Goal: Transaction & Acquisition: Book appointment/travel/reservation

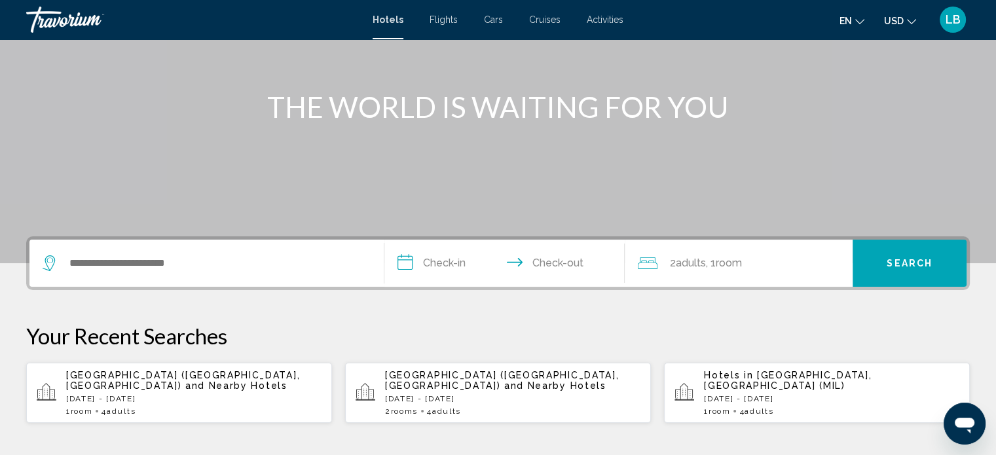
scroll to position [131, 0]
click at [524, 390] on div "Milan City Center Apartment (Milan, IT) and Nearby Hotels Fri, 10 Oct - Sun, 12…" at bounding box center [512, 392] width 255 height 46
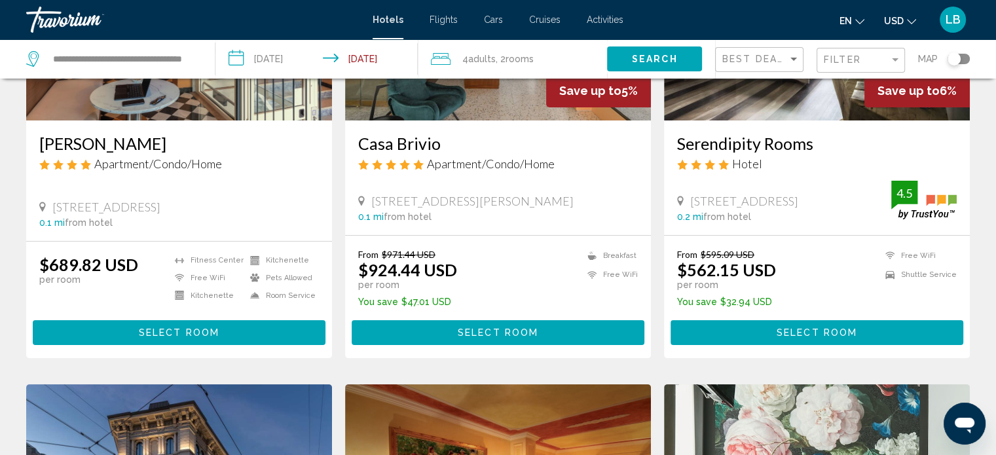
scroll to position [196, 0]
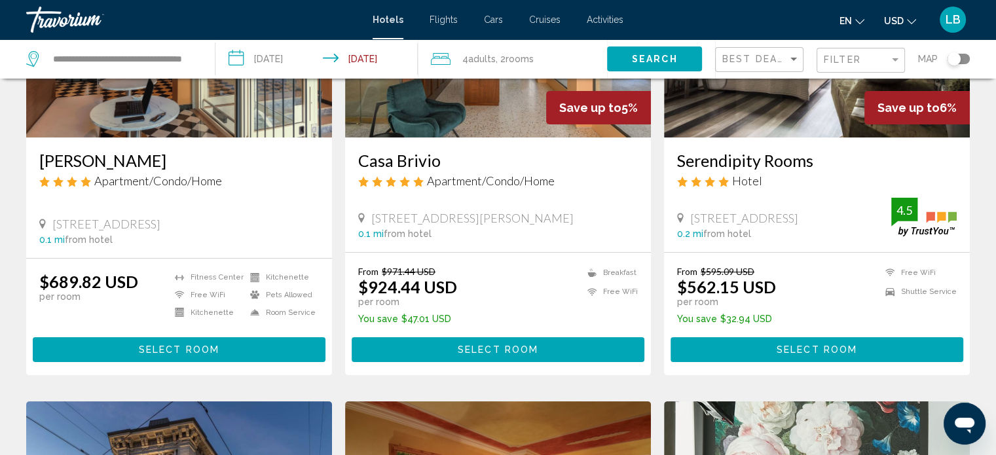
click at [491, 65] on span "4 Adult Adults" at bounding box center [478, 59] width 33 height 18
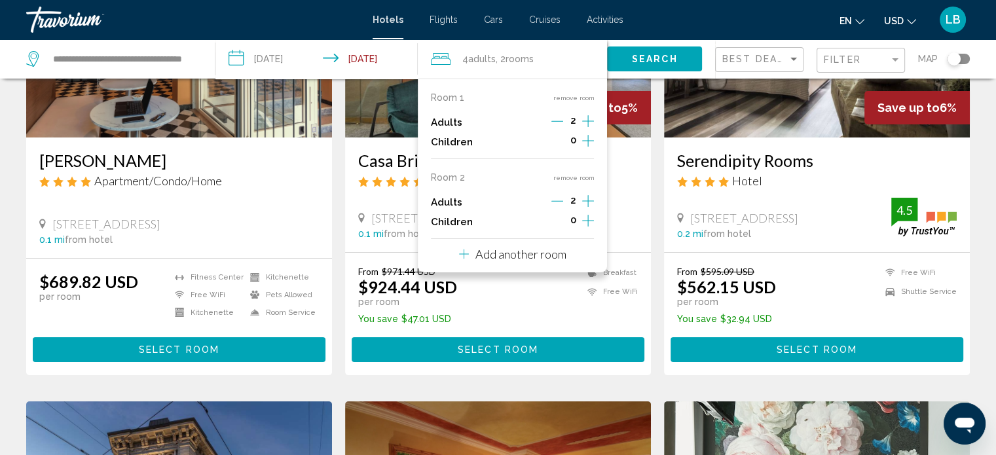
click at [586, 122] on icon "Increment adults" at bounding box center [588, 121] width 12 height 16
click at [553, 202] on icon "Decrement adults" at bounding box center [557, 201] width 12 height 12
click at [574, 177] on button "remove room" at bounding box center [573, 178] width 41 height 9
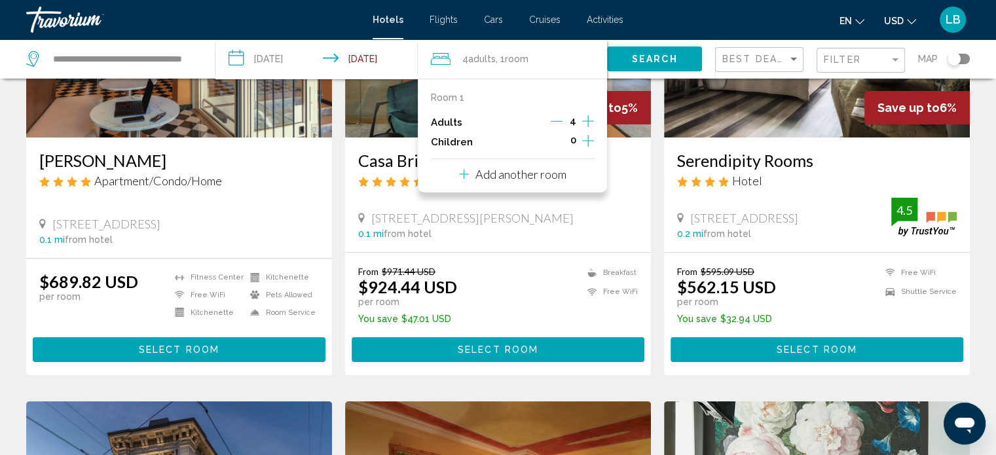
click at [705, 1] on mat-toolbar "Hotels Flights Cars Cruises Activities Hotels Flights Cars Cruises Activities e…" at bounding box center [498, 19] width 996 height 39
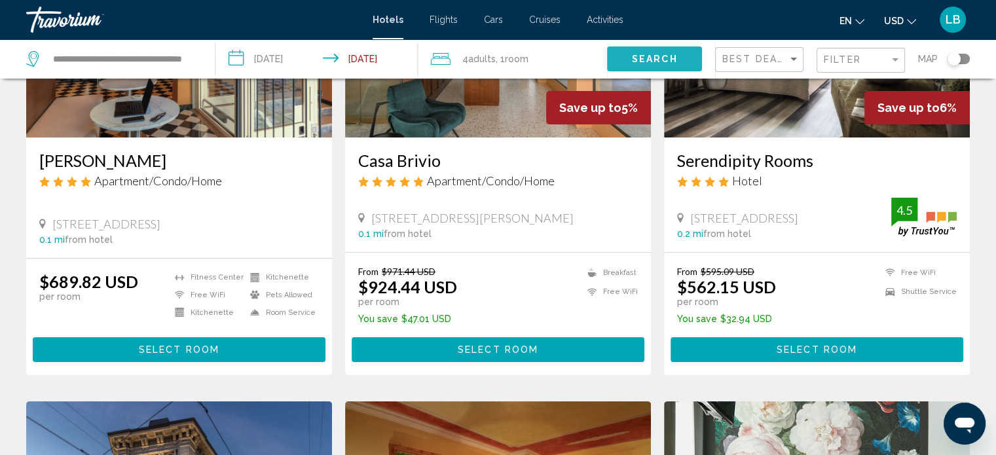
click at [661, 60] on span "Search" at bounding box center [655, 59] width 46 height 10
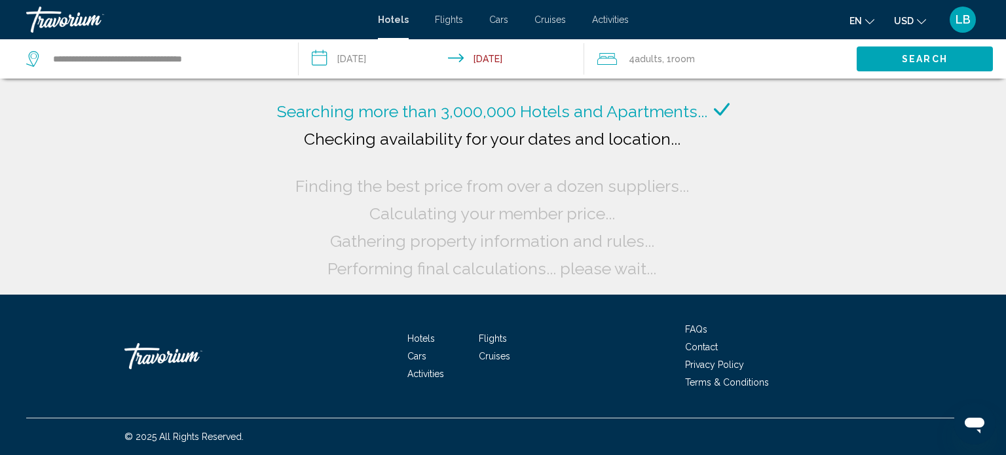
click at [918, 23] on icon "Change currency" at bounding box center [921, 21] width 9 height 9
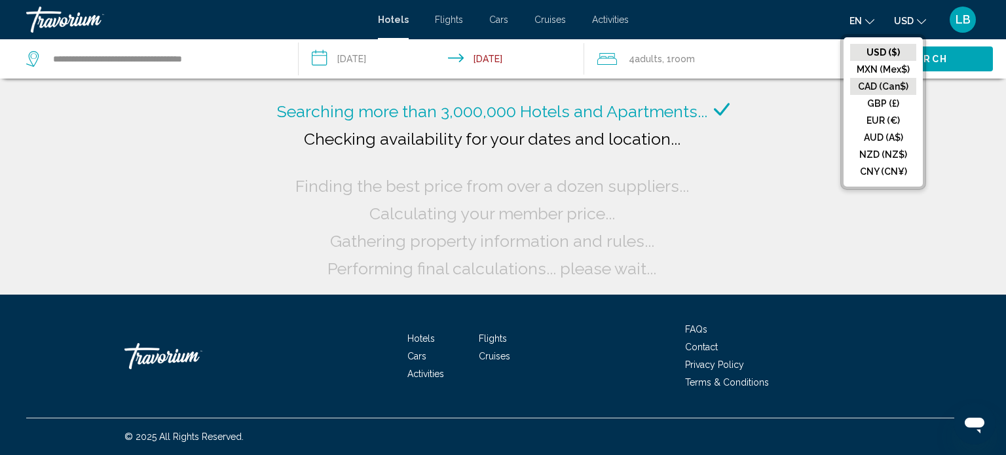
click at [904, 90] on button "CAD (Can$)" at bounding box center [883, 86] width 66 height 17
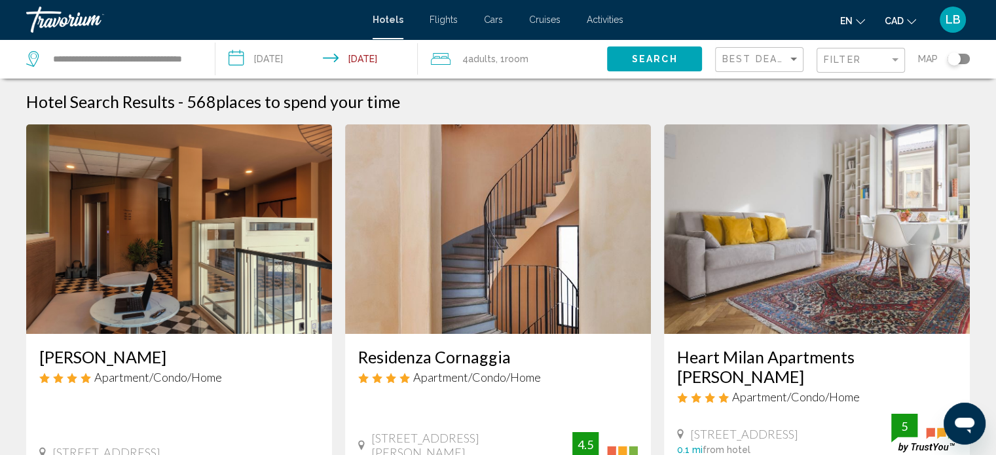
click at [809, 49] on div "Best Deals Filter Map" at bounding box center [842, 58] width 255 height 39
click at [780, 60] on span "Best Deals" at bounding box center [756, 59] width 69 height 10
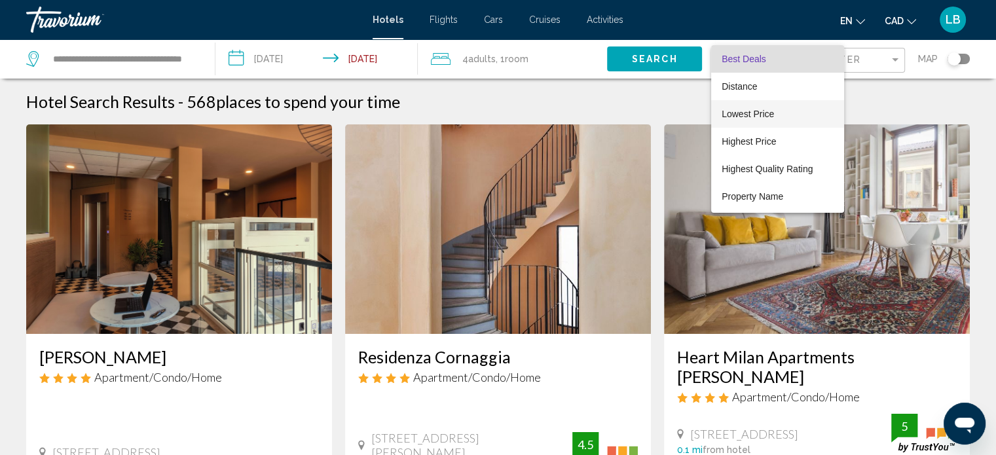
click at [771, 115] on span "Lowest Price" at bounding box center [748, 114] width 52 height 10
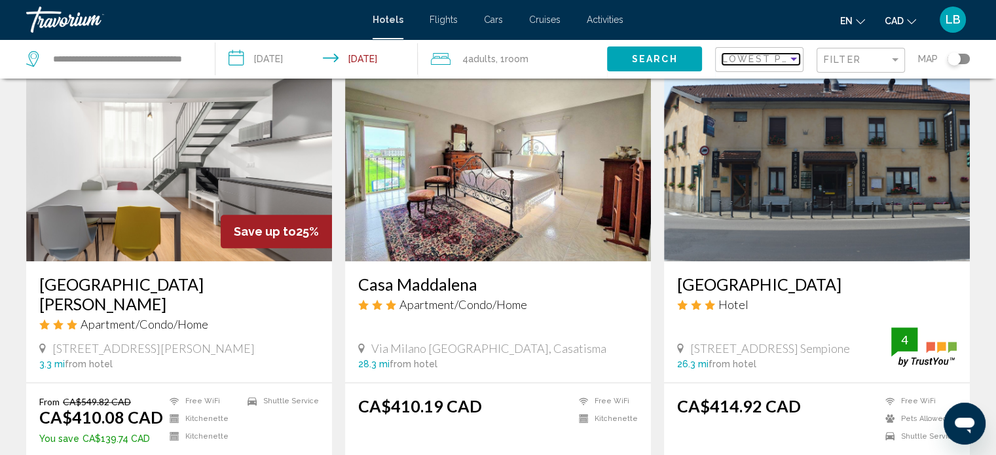
scroll to position [1375, 0]
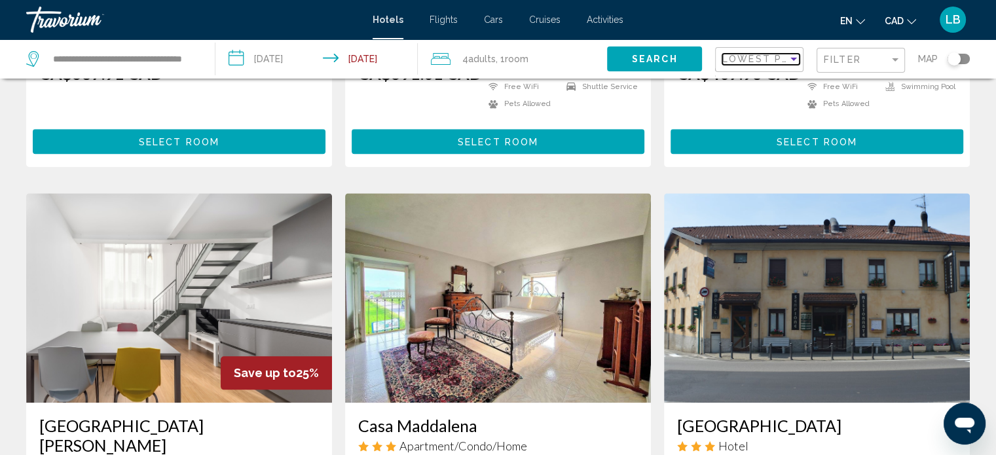
click at [754, 63] on span "Lowest Price" at bounding box center [764, 59] width 84 height 10
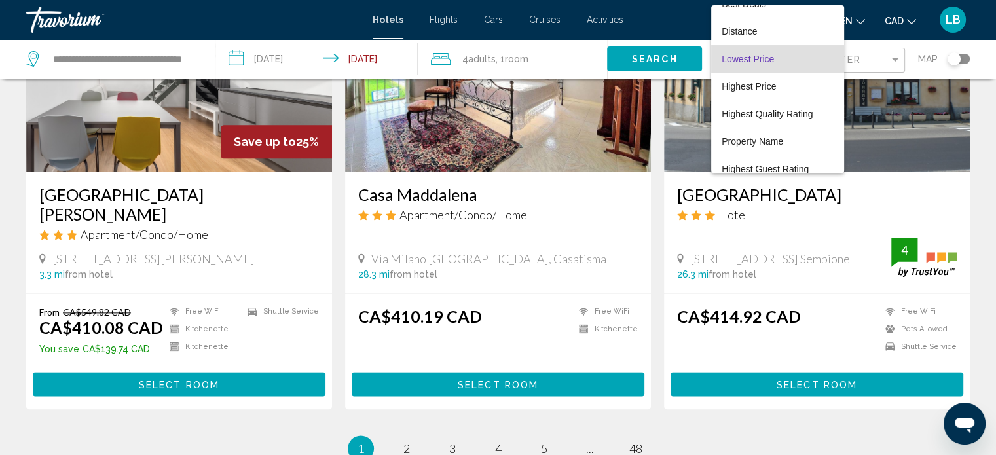
scroll to position [1637, 0]
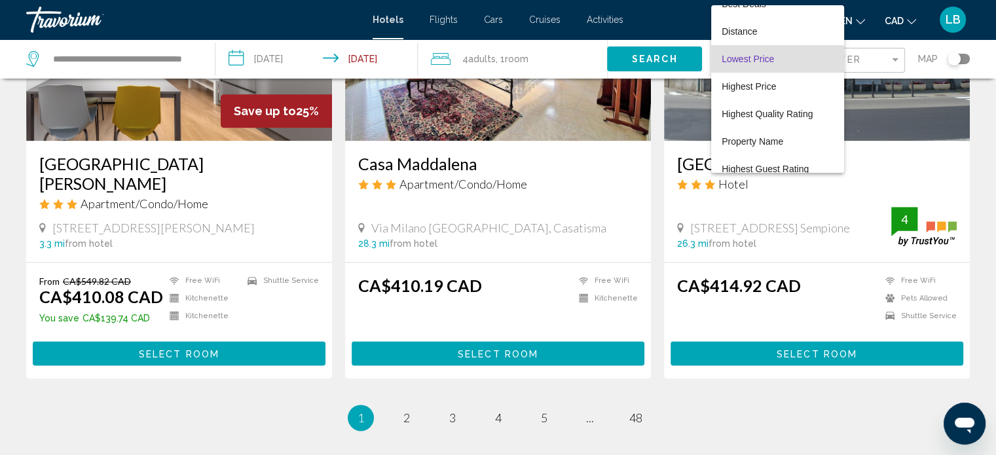
click at [405, 370] on div at bounding box center [498, 227] width 996 height 455
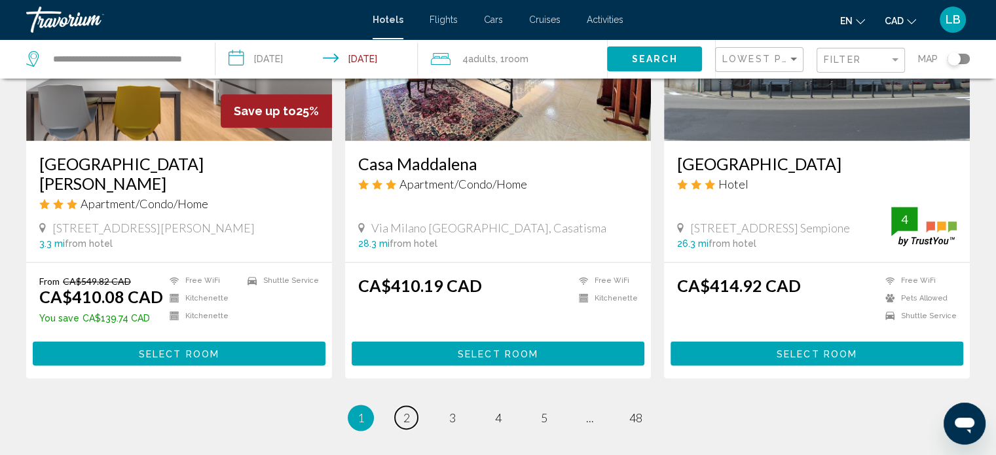
click at [405, 411] on span "2" at bounding box center [406, 418] width 7 height 14
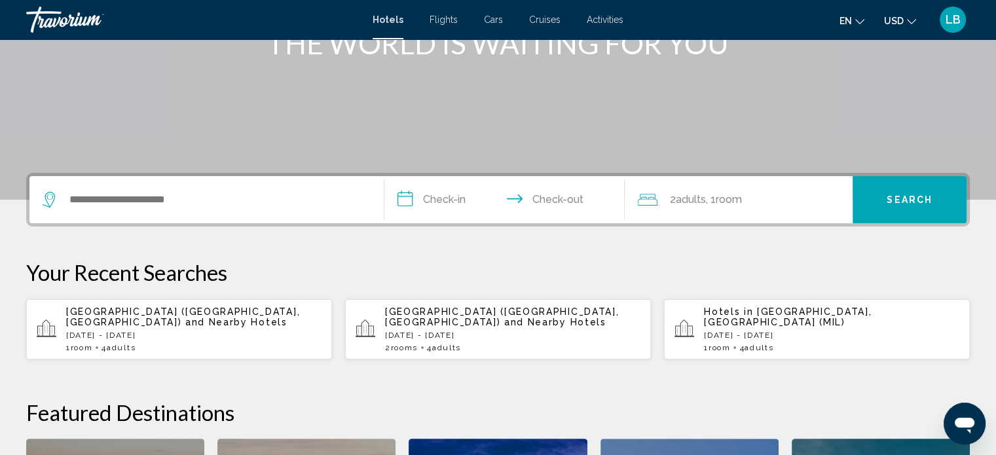
scroll to position [196, 0]
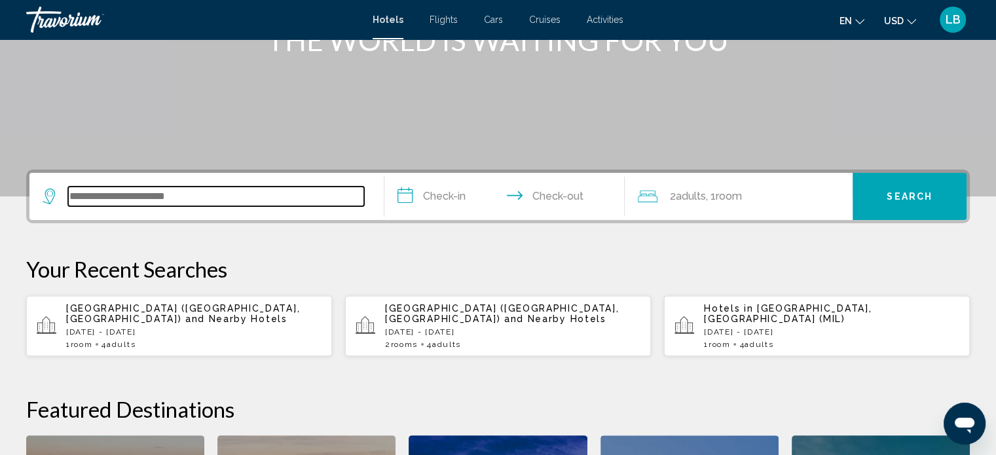
click at [241, 193] on input "Search widget" at bounding box center [216, 197] width 296 height 20
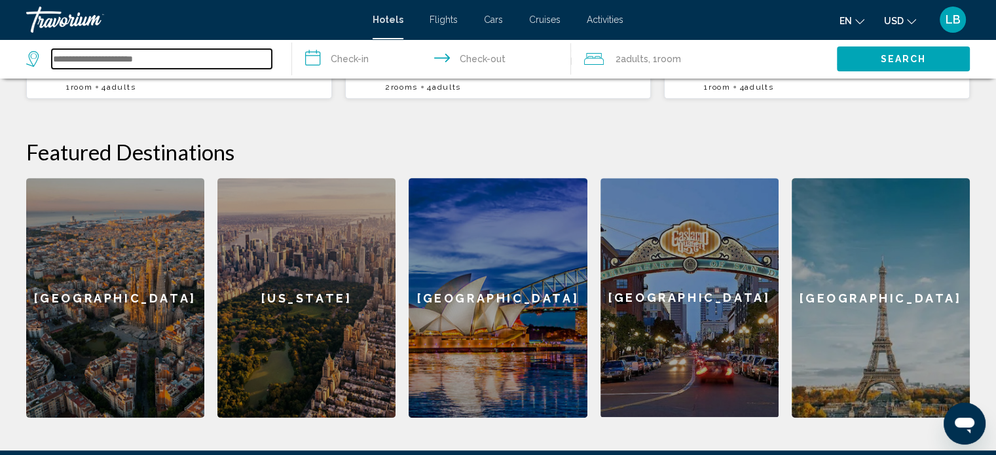
scroll to position [519, 0]
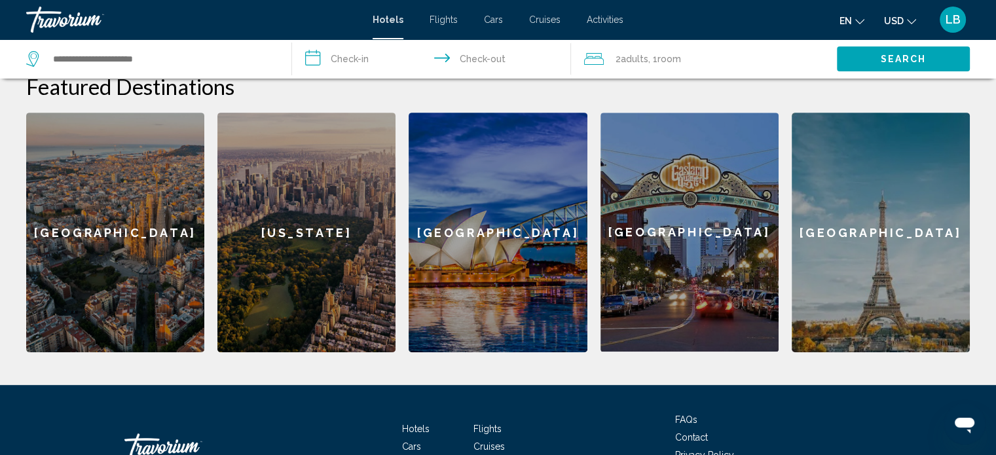
click at [884, 214] on div "[GEOGRAPHIC_DATA]" at bounding box center [881, 233] width 178 height 240
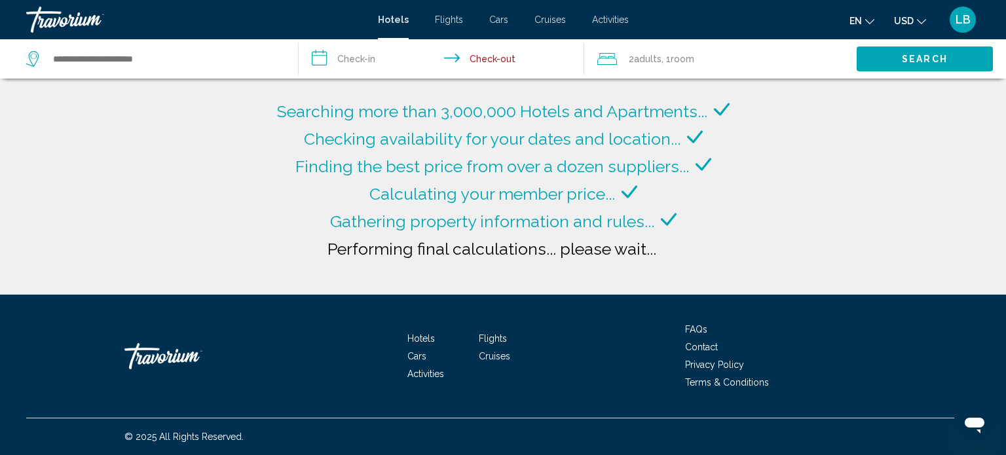
type input "**********"
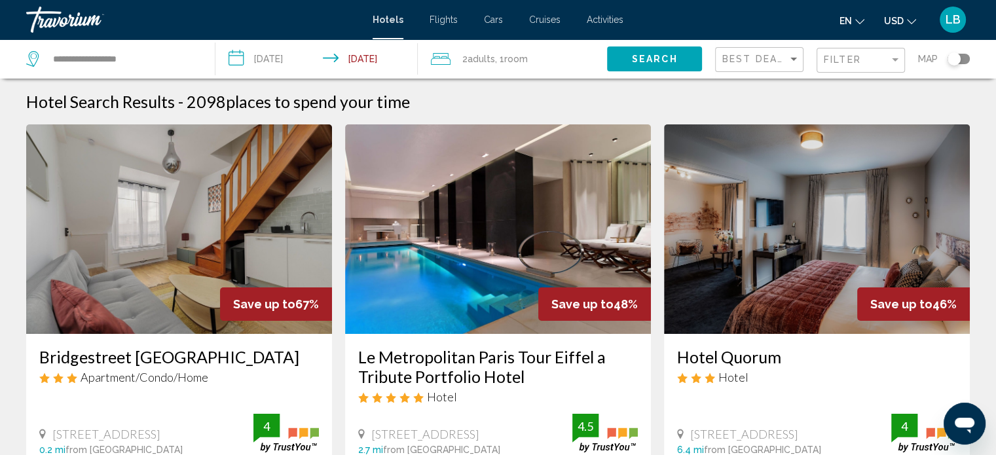
click at [500, 60] on span ", 1 Room rooms" at bounding box center [511, 59] width 33 height 18
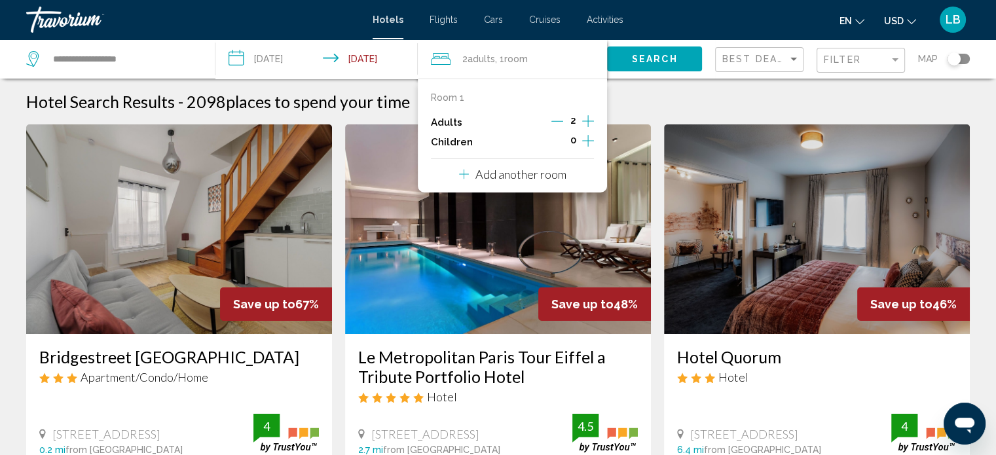
click at [587, 117] on icon "Increment adults" at bounding box center [588, 121] width 12 height 16
click at [586, 121] on icon "Increment adults" at bounding box center [588, 121] width 12 height 16
click at [299, 68] on input "**********" at bounding box center [319, 60] width 208 height 43
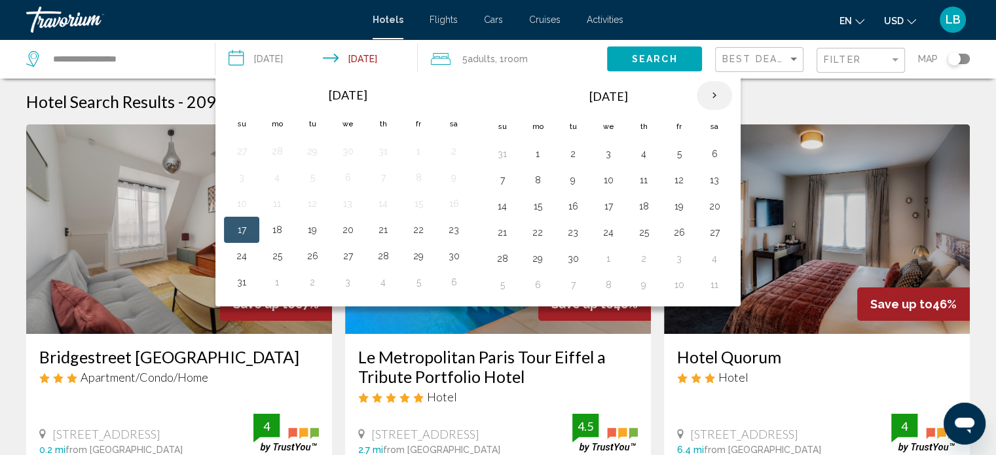
click at [707, 98] on th "Next month" at bounding box center [714, 95] width 35 height 29
click at [644, 259] on button "27" at bounding box center [643, 258] width 21 height 18
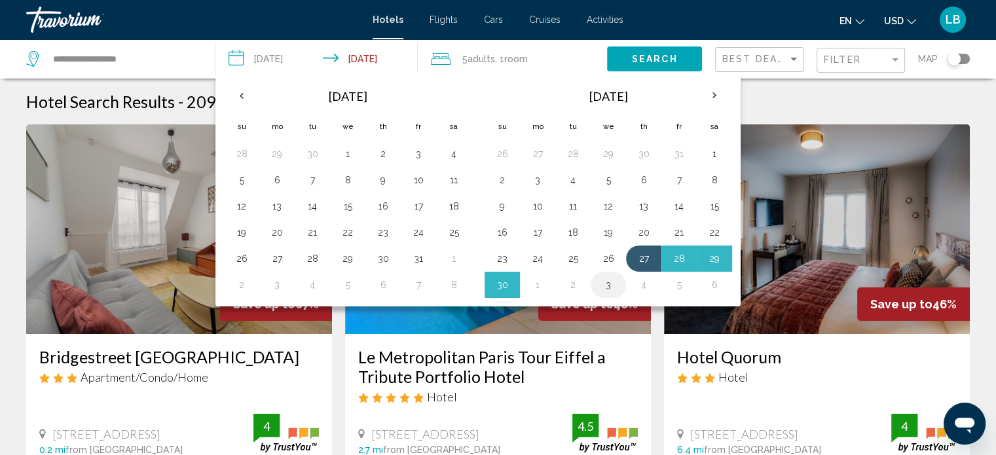
click at [606, 291] on button "3" at bounding box center [608, 285] width 21 height 18
type input "**********"
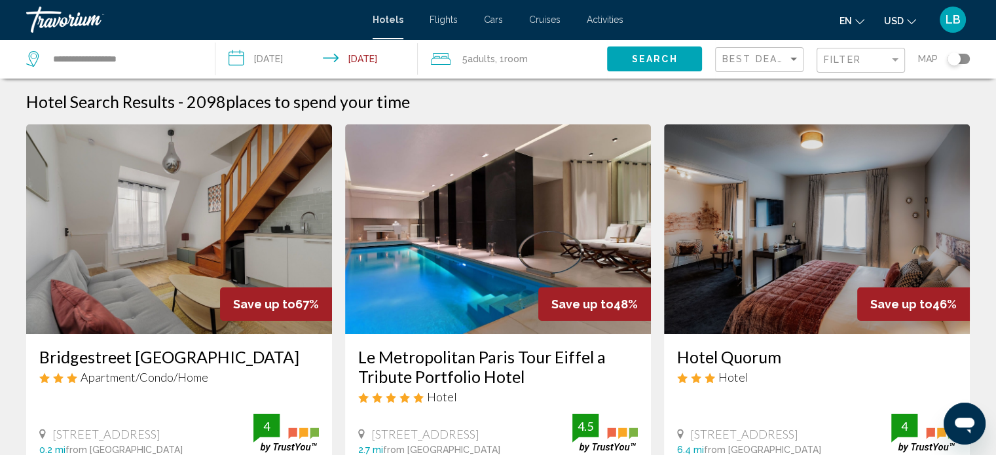
click at [898, 18] on span "USD" at bounding box center [894, 21] width 20 height 10
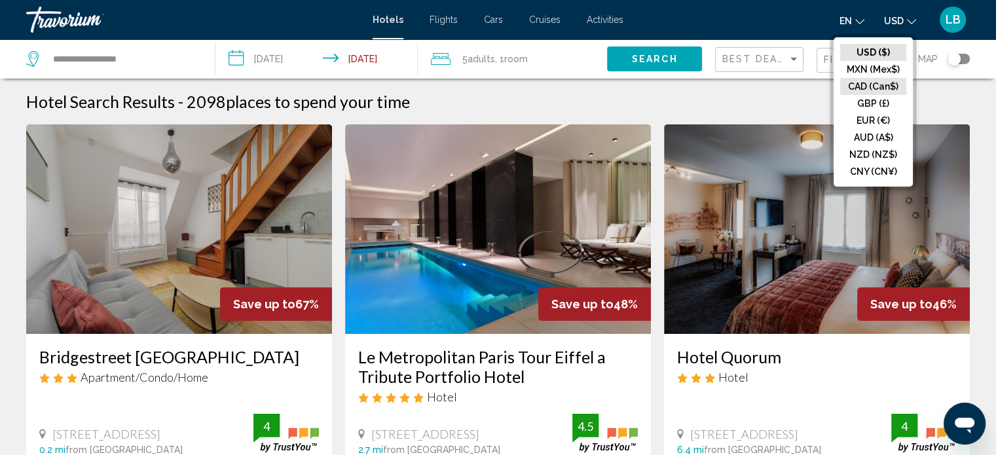
click at [877, 84] on button "CAD (Can$)" at bounding box center [873, 86] width 66 height 17
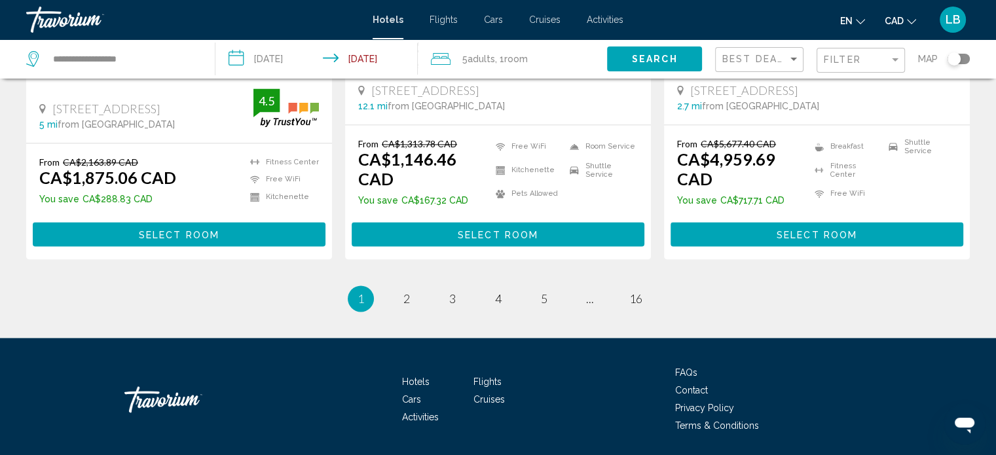
scroll to position [1870, 0]
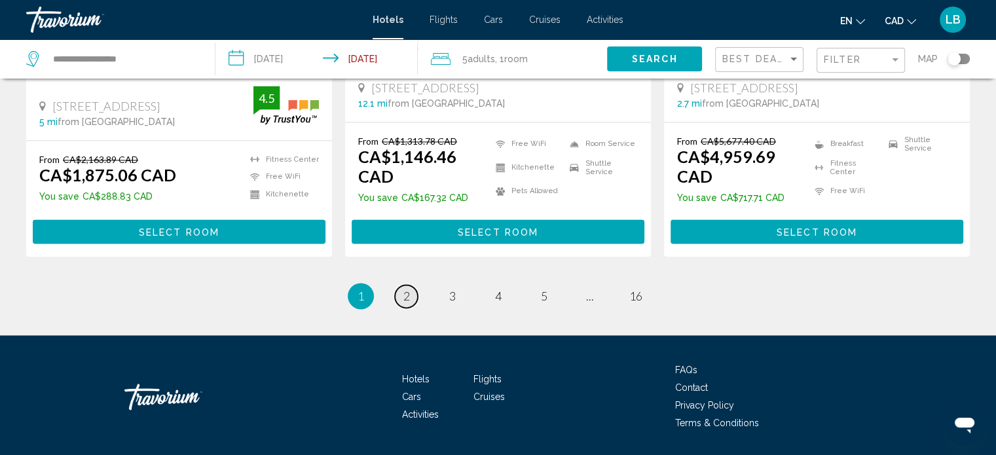
click at [403, 289] on span "2" at bounding box center [406, 296] width 7 height 14
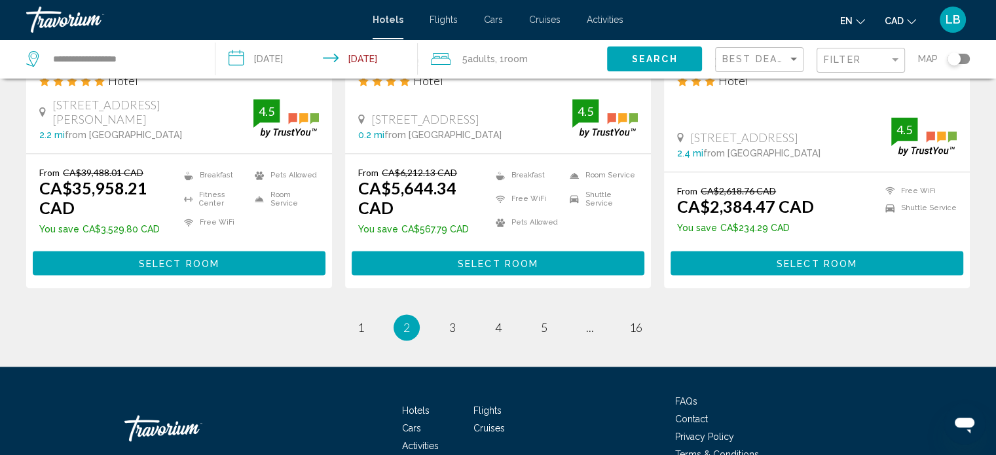
scroll to position [1807, 0]
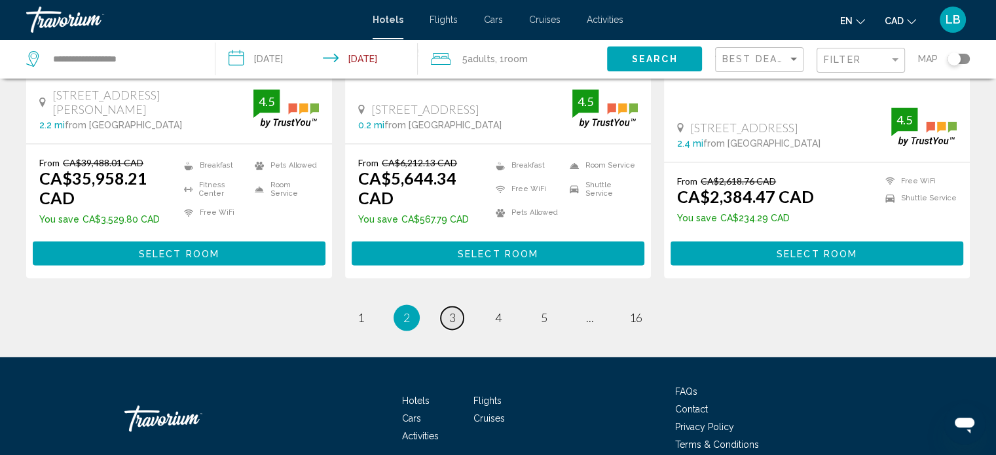
click at [448, 306] on link "page 3" at bounding box center [452, 317] width 23 height 23
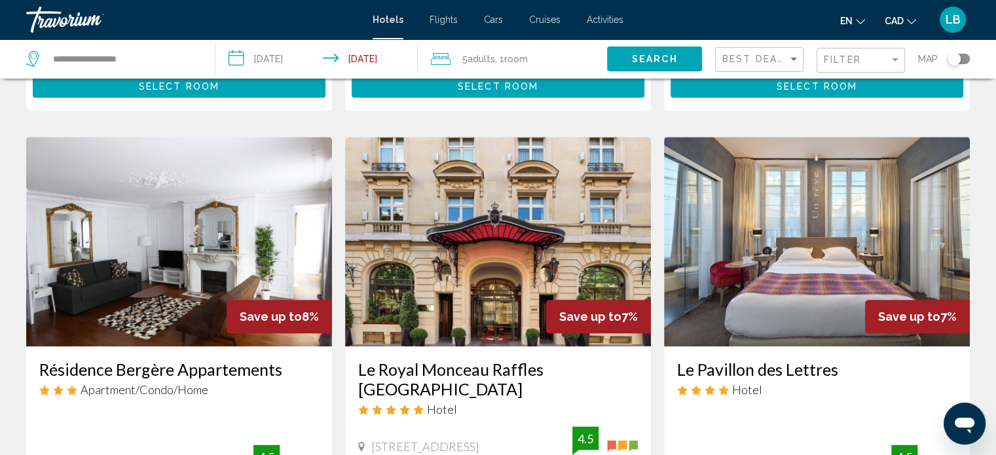
scroll to position [1572, 0]
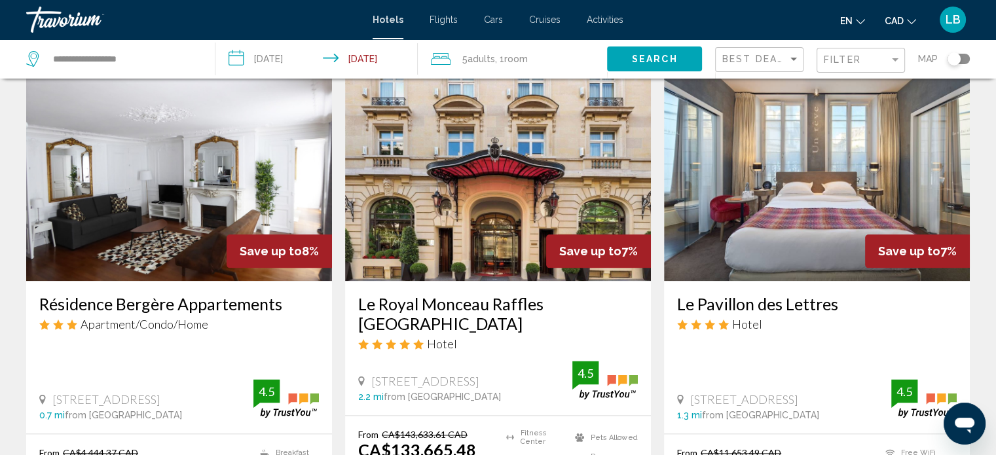
click at [170, 143] on img "Main content" at bounding box center [179, 176] width 306 height 210
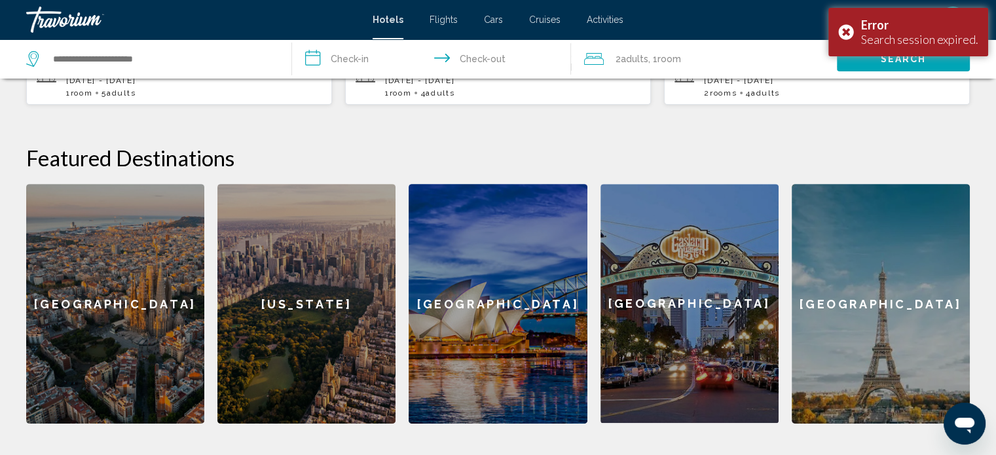
scroll to position [458, 0]
